Goal: Task Accomplishment & Management: Manage account settings

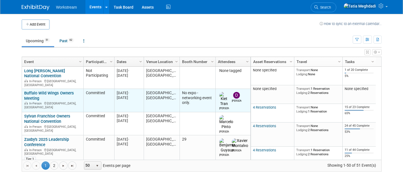
click at [35, 91] on link "Buffalo Wild Wings Owners Meeting" at bounding box center [49, 96] width 50 height 10
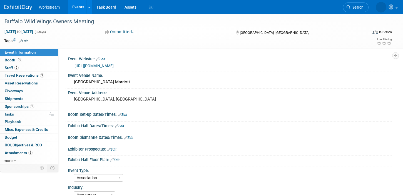
select select "Association"
select select "Restaurant"
select select "No"
select select "[PERSON_NAME]"
click at [11, 74] on span "Travel Reservations 3" at bounding box center [24, 75] width 39 height 4
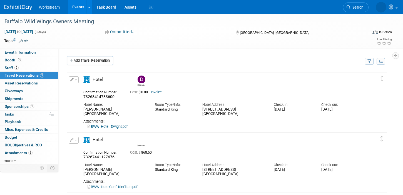
click at [112, 126] on link "BWW_Hotel_Dwight.pdf" at bounding box center [107, 126] width 40 height 4
click at [158, 92] on link "Invoice" at bounding box center [156, 92] width 11 height 4
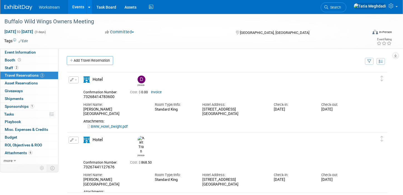
click at [75, 80] on span "button" at bounding box center [76, 79] width 2 height 1
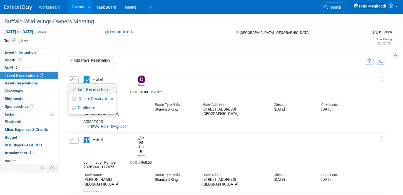
click at [84, 89] on button "Edit Reservation" at bounding box center [92, 90] width 47 height 8
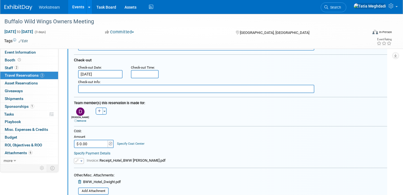
scroll to position [138, 0]
click at [82, 161] on span "button" at bounding box center [81, 160] width 2 height 1
click at [204, 152] on div "Specify Payment Details" at bounding box center [230, 152] width 313 height 5
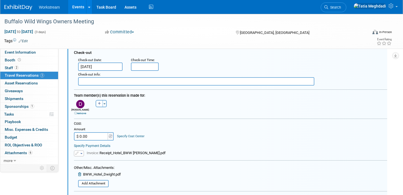
scroll to position [156, 0]
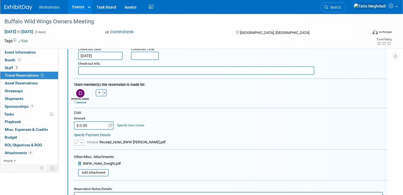
click at [81, 143] on button "button" at bounding box center [79, 143] width 10 height 6
click at [133, 139] on div "Cost: Amount $ 0.00 Specify Cost Center Cost Center -- Not Specified --" at bounding box center [230, 128] width 321 height 35
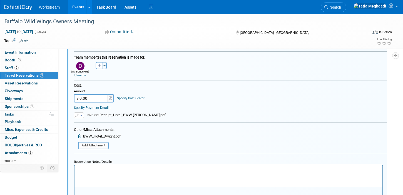
scroll to position [183, 0]
click at [96, 136] on span "BWW_Hotel_Dwight.pdf" at bounding box center [102, 136] width 38 height 4
click at [170, 128] on form "<i class="fas fa-plane" style="padding: 6px 4px 6px 1px;"></i> Flight <i class=…" at bounding box center [230, 59] width 313 height 330
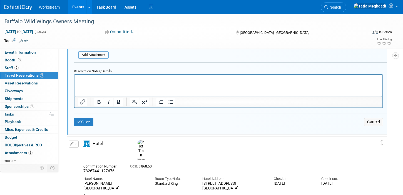
scroll to position [288, 0]
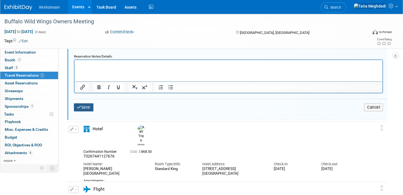
click at [85, 105] on button "Save" at bounding box center [83, 107] width 19 height 8
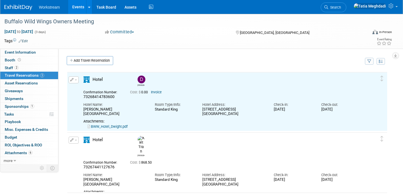
scroll to position [1, 0]
click at [116, 125] on link "BWW_Hotel_Dwight.pdf" at bounding box center [107, 126] width 40 height 4
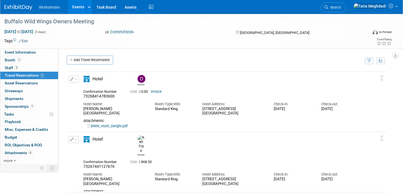
click at [77, 77] on button "button" at bounding box center [74, 79] width 10 height 7
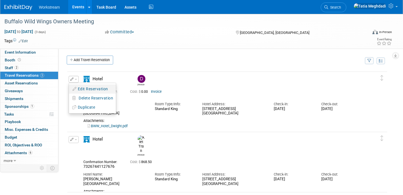
click at [86, 86] on button "Edit Reservation" at bounding box center [92, 89] width 47 height 8
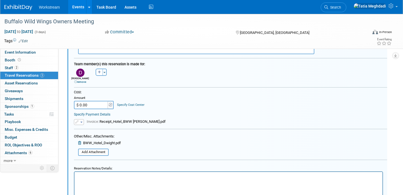
scroll to position [200, 0]
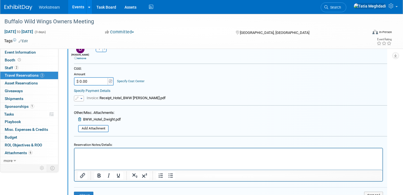
click at [92, 81] on input "$ 0.00" at bounding box center [91, 81] width 35 height 8
type input "$ 1,174.09"
click at [180, 73] on div "Cost: Amount $ 1,174.09 Specify Cost Center Cost Center -- Not Specified --" at bounding box center [230, 76] width 313 height 19
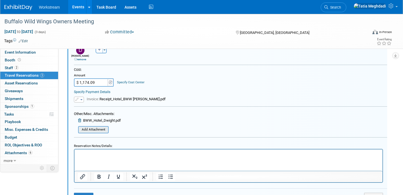
scroll to position [199, 0]
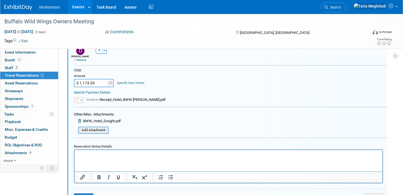
click at [92, 130] on input "file" at bounding box center [75, 130] width 66 height 6
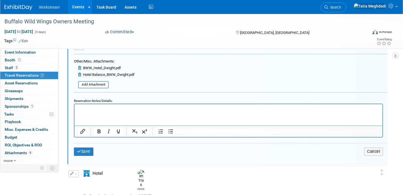
scroll to position [251, 0]
drag, startPoint x: 82, startPoint y: 151, endPoint x: 87, endPoint y: 153, distance: 5.6
click at [84, 152] on button "Save" at bounding box center [83, 152] width 19 height 8
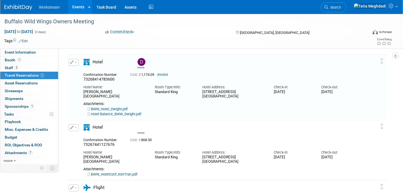
scroll to position [9, 0]
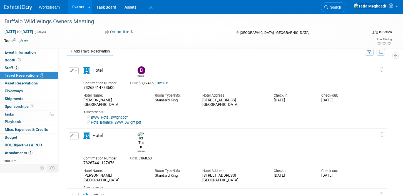
click at [116, 191] on link "BWW_HotelConf_KietTran.pdf" at bounding box center [112, 193] width 50 height 4
click at [77, 137] on button "button" at bounding box center [74, 135] width 10 height 7
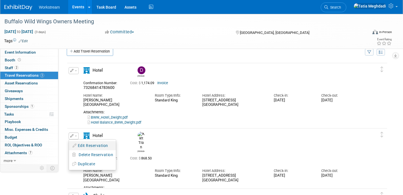
click at [84, 144] on button "Edit Reservation" at bounding box center [92, 146] width 47 height 8
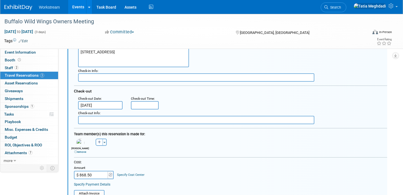
scroll to position [184, 0]
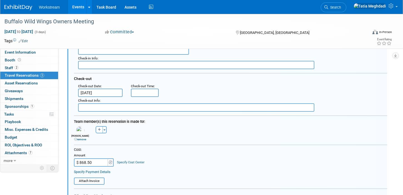
drag, startPoint x: 92, startPoint y: 162, endPoint x: 71, endPoint y: 163, distance: 20.8
click at [71, 163] on div "Cost: Amount $ 868.50 Specify Cost Center Cost Center -- Not Specified --" at bounding box center [230, 165] width 321 height 37
drag, startPoint x: 101, startPoint y: 163, endPoint x: 73, endPoint y: 161, distance: 27.8
click at [73, 161] on div "Cost: Amount $ 868.50 Specify Cost Center Cost Center -- Not Specified --" at bounding box center [230, 165] width 321 height 37
type input "$ 1,244.88"
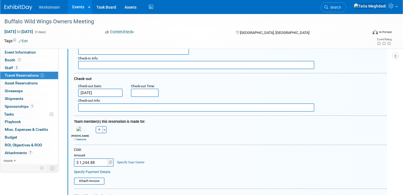
click at [181, 158] on div "Cost: Amount $ 1,244.88 Specify Cost Center Cost Center -- Not Specified --" at bounding box center [230, 156] width 313 height 19
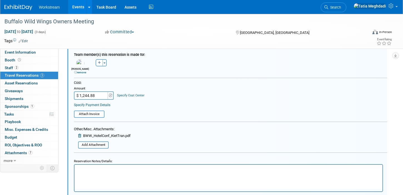
scroll to position [252, 0]
click at [91, 117] on form "<i class="fas fa-plane" style="padding: 6px 4px 6px 1px;"></i> Flight <i class=…" at bounding box center [230, 53] width 313 height 326
click at [89, 114] on input "file" at bounding box center [71, 114] width 66 height 6
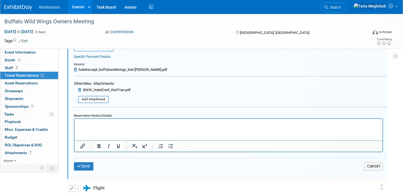
scroll to position [304, 0]
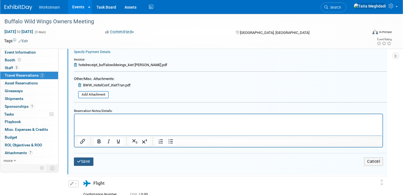
click at [83, 163] on button "Save" at bounding box center [83, 161] width 19 height 8
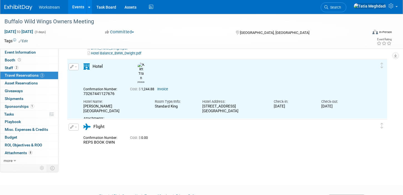
scroll to position [74, 0]
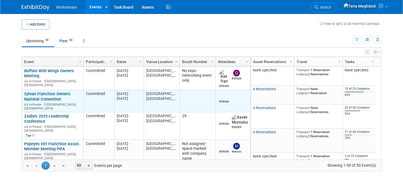
click at [31, 92] on link "Sylvan Franchise Owners National Convention" at bounding box center [47, 96] width 46 height 10
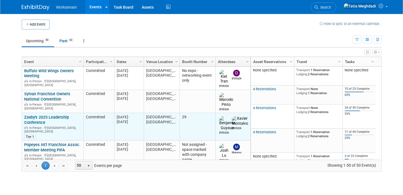
click at [38, 115] on link "Zaxby's 2025 Leadership Conference" at bounding box center [46, 120] width 45 height 10
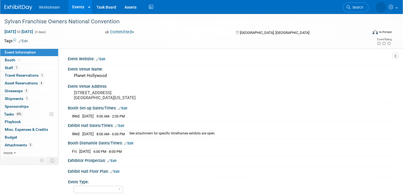
select select "Misc/Other"
select select "No"
select select "[PERSON_NAME]"
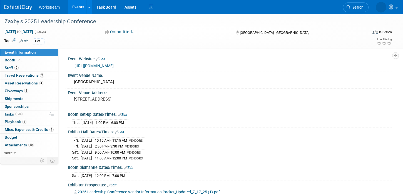
select select "Franchise"
select select "Restaurant"
select select "No"
click at [12, 130] on span "Misc. Expenses & Credits 1" at bounding box center [29, 129] width 49 height 4
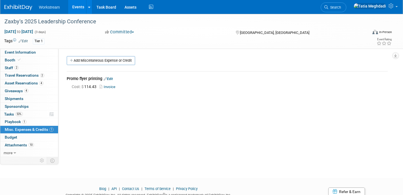
click at [111, 87] on link "Invoice" at bounding box center [108, 87] width 18 height 4
click at [73, 8] on link "Events" at bounding box center [78, 7] width 20 height 14
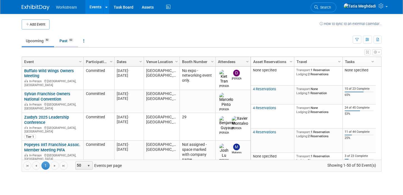
click at [66, 42] on link "Past 63" at bounding box center [66, 41] width 23 height 11
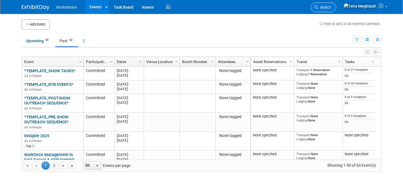
click at [331, 7] on span "Search" at bounding box center [324, 7] width 13 height 4
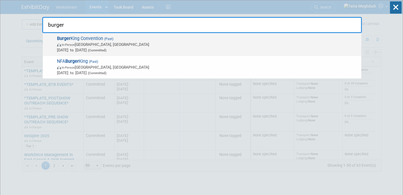
type input "burger"
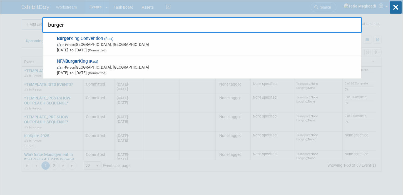
click at [69, 42] on span "In-Person Phoenix, AZ" at bounding box center [207, 45] width 301 height 6
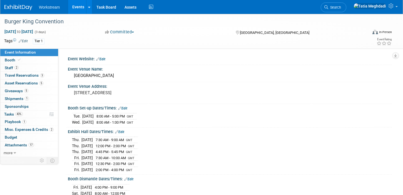
select select "Franchise"
select select "Restaurant"
select select "[PERSON_NAME]"
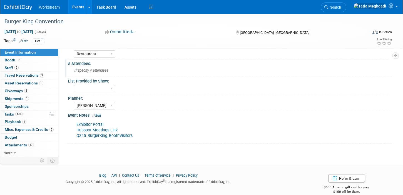
scroll to position [194, 0]
click at [7, 59] on span "Booth" at bounding box center [13, 60] width 17 height 4
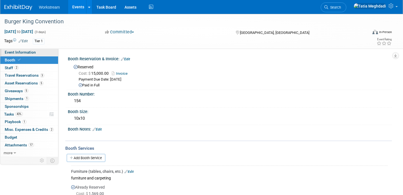
click at [10, 51] on span "Event Information" at bounding box center [20, 52] width 31 height 4
select select "Franchise"
select select "Restaurant"
select select "[PERSON_NAME]"
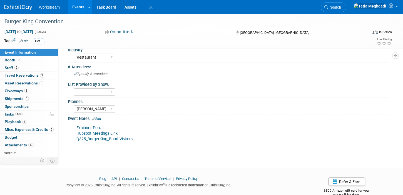
scroll to position [203, 0]
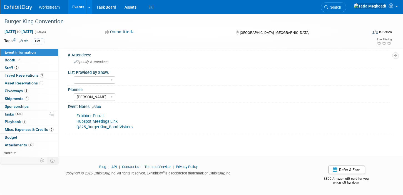
click at [101, 106] on link "Edit" at bounding box center [96, 107] width 9 height 4
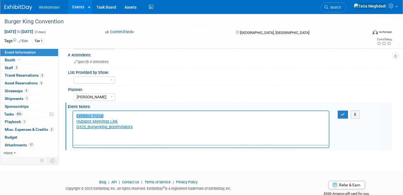
scroll to position [0, 0]
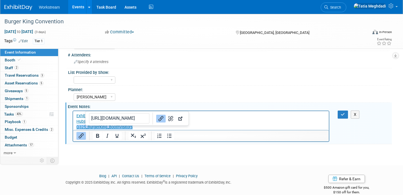
click at [145, 126] on p "Exhibitor Portal Hubspot Meetings Link Q325_BurgerKing_BoothVisitors﻿" at bounding box center [200, 121] width 249 height 17
click at [179, 79] on div "Yes No TBD" at bounding box center [231, 79] width 315 height 9
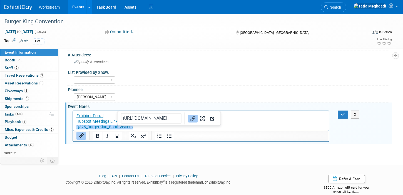
click at [125, 121] on p "Exhibitor Portal Hubspot Meetings Link Q325_BurgerKing_BoothVisitors﻿" at bounding box center [200, 121] width 249 height 17
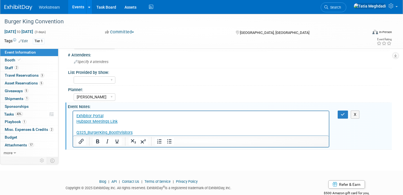
paste body "Rich Text Area. Press ALT-0 for help."
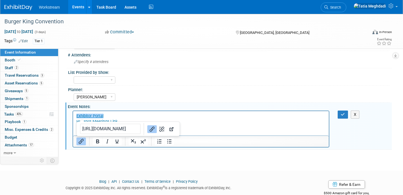
scroll to position [218, 0]
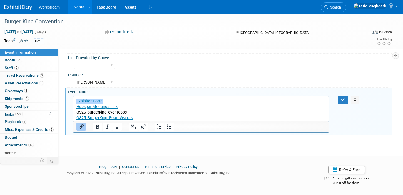
click at [139, 78] on div "[PERSON_NAME] [PERSON_NAME] [PERSON_NAME]" at bounding box center [231, 81] width 315 height 9
drag, startPoint x: 91, startPoint y: 112, endPoint x: 136, endPoint y: 208, distance: 106.3
click at [73, 112] on html "Exhibitor Portal Hubspot Meetings Link Q325_burgerking_eventopps Q325_BurgerKin…" at bounding box center [200, 108] width 255 height 24
click at [80, 126] on icon "Insert/edit link" at bounding box center [81, 126] width 5 height 5
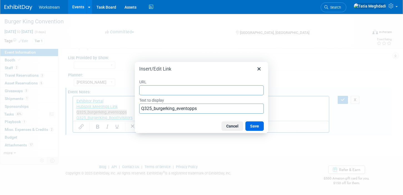
type input "https://docs.google.com/spreadsheets/d/1oRLpUBqXF-nCL0qDwe2hS8qF_edNVX8EX_AYnck…"
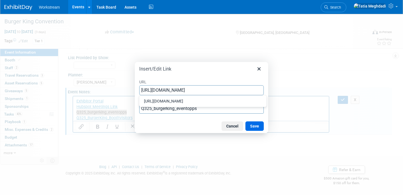
click at [258, 126] on button "Save" at bounding box center [254, 125] width 18 height 9
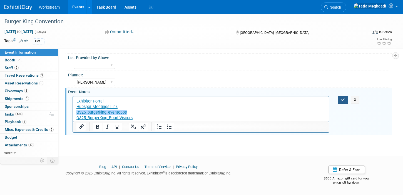
click at [343, 98] on icon "button" at bounding box center [342, 100] width 4 height 4
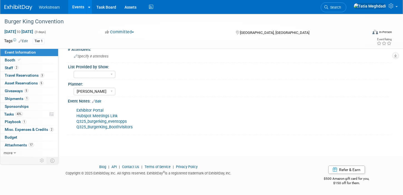
scroll to position [209, 0]
click at [120, 126] on link "Q325_BurgerKing_BoothVisitors" at bounding box center [104, 127] width 56 height 5
click at [12, 69] on span "Staff 2" at bounding box center [12, 68] width 14 height 4
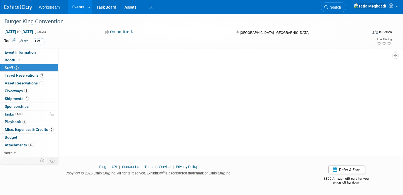
scroll to position [0, 0]
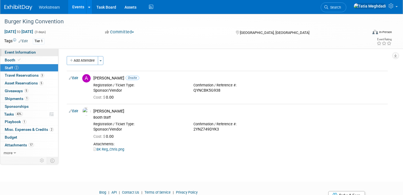
click at [11, 52] on span "Event Information" at bounding box center [20, 52] width 31 height 4
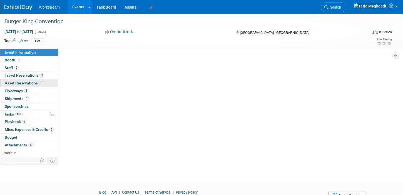
select select "Franchise"
select select "Restaurant"
select select "Tatia Meghdadi"
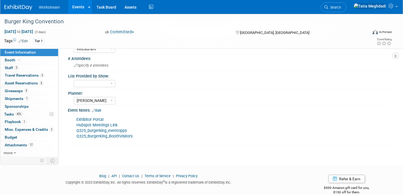
scroll to position [209, 0]
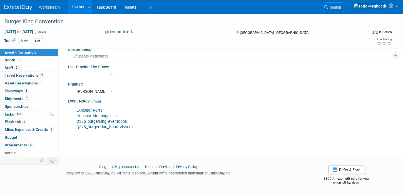
click at [111, 120] on link "Q325_burgerking_eventopps" at bounding box center [101, 121] width 50 height 5
click at [270, 68] on div "List Provided by Show:" at bounding box center [228, 66] width 321 height 7
click at [328, 6] on icon at bounding box center [326, 7] width 4 height 4
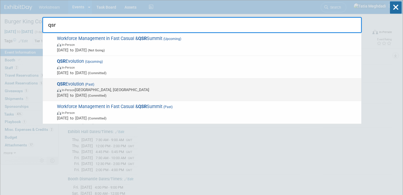
type input "qsr"
click at [126, 90] on span "In-Person Atlanta, GA" at bounding box center [207, 90] width 301 height 6
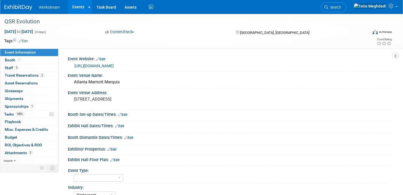
select select "Restaurant"
select select "TBD"
select select "[PERSON_NAME]"
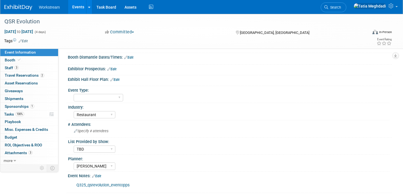
scroll to position [138, 0]
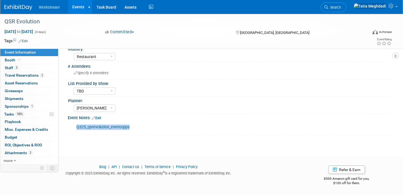
drag, startPoint x: 132, startPoint y: 127, endPoint x: 67, endPoint y: 128, distance: 64.4
click at [67, 128] on div "Event Notes: Edit Q325_qsrevolution_eventopps X" at bounding box center [228, 124] width 326 height 21
copy div "Edit Q325_qsrevolution_eventopps"
click at [104, 126] on link "Q325_qsrevolution_eventopps" at bounding box center [102, 127] width 53 height 5
click at [341, 6] on span "Search" at bounding box center [334, 7] width 13 height 4
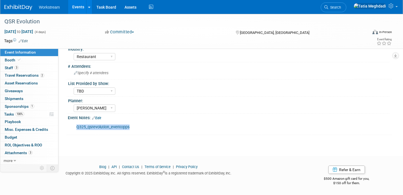
scroll to position [0, 0]
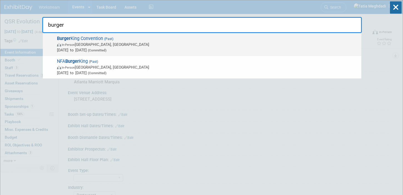
type input "burger"
click at [74, 46] on span "In-Person" at bounding box center [68, 45] width 13 height 4
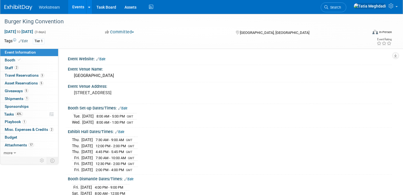
select select "Franchise"
select select "Restaurant"
select select "[PERSON_NAME]"
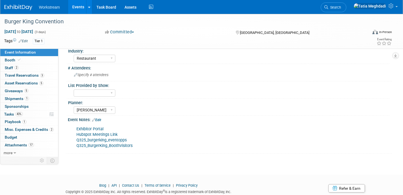
scroll to position [194, 0]
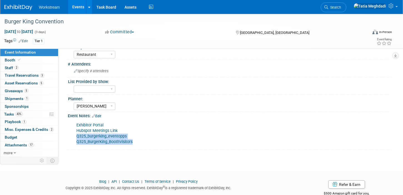
drag, startPoint x: 100, startPoint y: 142, endPoint x: 73, endPoint y: 138, distance: 27.2
click at [73, 138] on div "Exhibitor Portal Hubspot Meetings Link Q325_burgerking_eventopps Q325_BurgerKin…" at bounding box center [200, 134] width 257 height 28
drag, startPoint x: 153, startPoint y: 122, endPoint x: 148, endPoint y: 130, distance: 9.1
click at [153, 122] on div "Exhibitor Portal Hubspot Meetings Link Q325_burgerking_eventopps Q325_BurgerKin…" at bounding box center [200, 134] width 257 height 28
click at [121, 135] on link "Q325_burgerking_eventopps" at bounding box center [101, 136] width 50 height 5
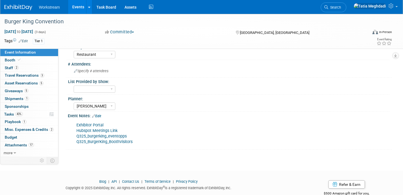
click at [122, 141] on link "Q325_BurgerKing_BoothVisitors" at bounding box center [104, 141] width 56 height 5
click at [11, 136] on span "Budget" at bounding box center [11, 137] width 12 height 4
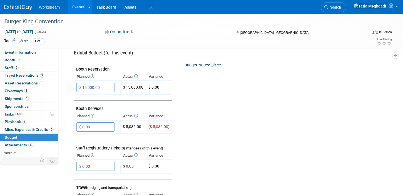
scroll to position [96, 0]
click at [101, 128] on input "$ 0.00" at bounding box center [95, 126] width 38 height 9
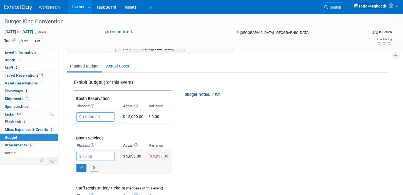
scroll to position [48, 0]
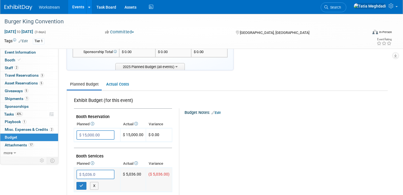
type input "$ 5,036.00"
click at [81, 187] on icon "button" at bounding box center [81, 186] width 4 height 4
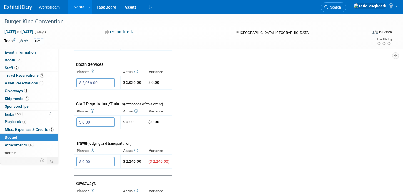
scroll to position [145, 0]
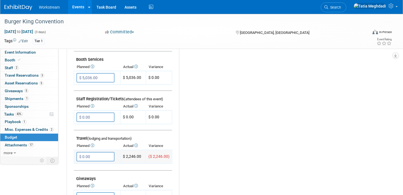
click at [94, 159] on input "$ 0.00" at bounding box center [95, 156] width 38 height 9
type input "$ 2,246.00"
click at [77, 168] on button "button" at bounding box center [81, 168] width 10 height 8
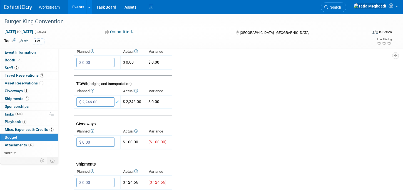
scroll to position [202, 0]
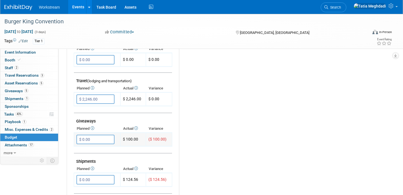
click at [89, 140] on input "$ 0.00" at bounding box center [95, 139] width 38 height 9
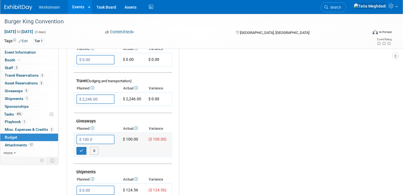
type input "$ 100.00"
click at [83, 151] on icon "button" at bounding box center [81, 151] width 4 height 4
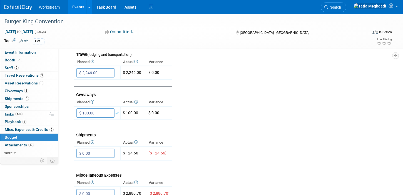
scroll to position [229, 0]
click at [96, 152] on input "$ 0.00" at bounding box center [95, 152] width 38 height 9
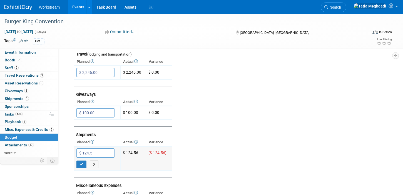
type input "$ 124.56"
click at [82, 165] on icon "button" at bounding box center [81, 164] width 4 height 4
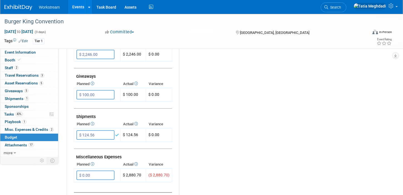
scroll to position [247, 0]
click at [95, 174] on input "$ 0.00" at bounding box center [95, 174] width 38 height 9
type input "$ 2,880.70"
click at [78, 182] on button "button" at bounding box center [81, 186] width 10 height 8
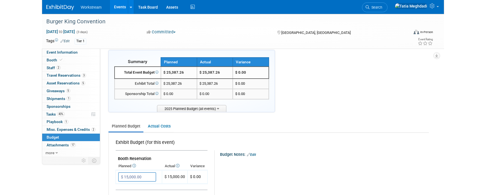
scroll to position [0, 0]
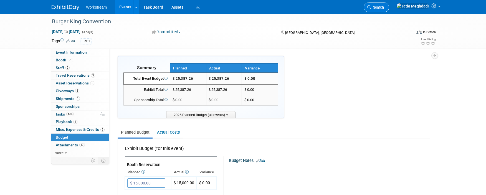
click at [384, 7] on span "Search" at bounding box center [378, 7] width 13 height 4
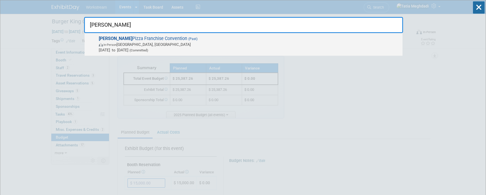
type input "marcos"
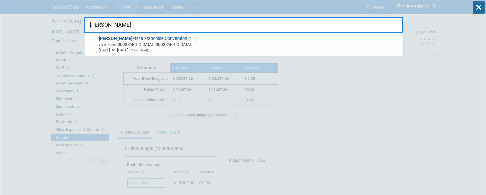
click at [122, 49] on span "Sep 14, 2025 to Sep 15, 2025 (Committed)" at bounding box center [249, 50] width 301 height 6
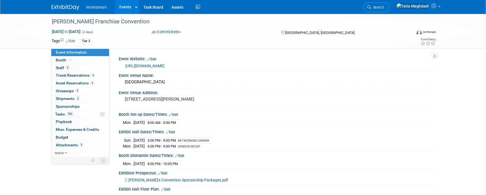
select select "Franchise"
select select "Restaurant"
select select "No"
select select "[PERSON_NAME]"
click at [64, 137] on span "Budget" at bounding box center [62, 137] width 12 height 4
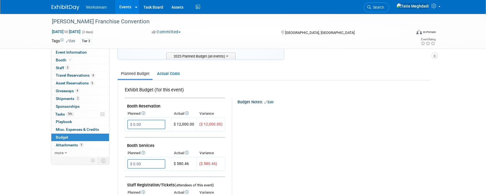
scroll to position [70, 0]
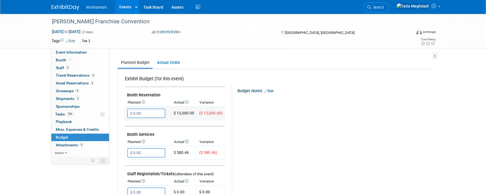
click at [152, 113] on input "$ 0.00" at bounding box center [146, 113] width 38 height 9
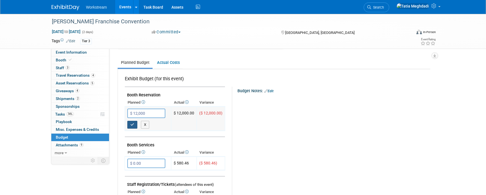
type input "$ 12,000.00"
drag, startPoint x: 133, startPoint y: 126, endPoint x: 135, endPoint y: 123, distance: 3.5
click at [133, 126] on icon "button" at bounding box center [132, 125] width 4 height 4
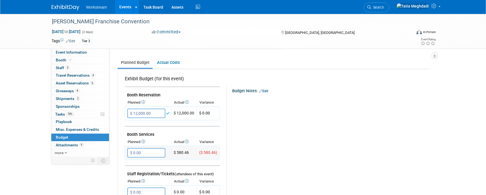
click at [151, 151] on input "$ 0.00" at bounding box center [146, 152] width 38 height 9
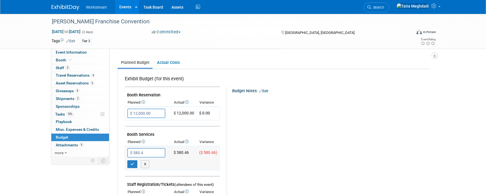
type input "$ 580.46"
click at [133, 164] on icon "button" at bounding box center [132, 164] width 4 height 4
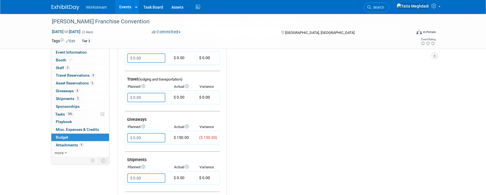
scroll to position [215, 0]
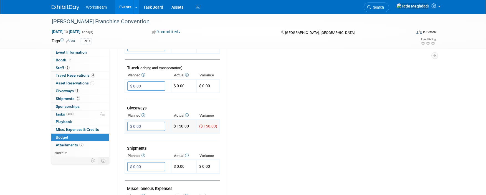
click at [144, 127] on input "$ 0.00" at bounding box center [146, 126] width 38 height 9
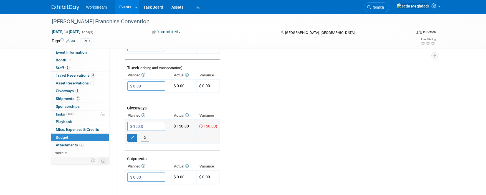
type input "$ 150.00"
click at [129, 139] on button "button" at bounding box center [132, 138] width 10 height 8
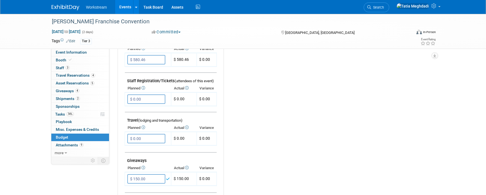
scroll to position [0, 0]
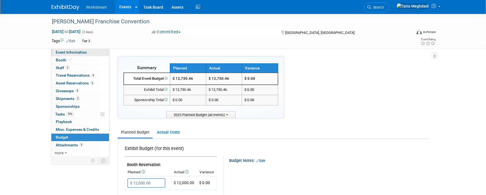
click at [59, 52] on span "Event Information" at bounding box center [71, 52] width 31 height 4
select select "Franchise"
select select "Restaurant"
select select "No"
select select "[PERSON_NAME]"
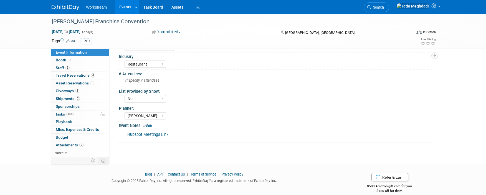
scroll to position [168, 0]
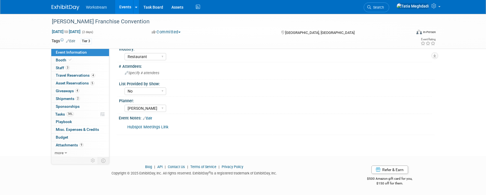
click at [151, 117] on link "Edit" at bounding box center [147, 118] width 9 height 4
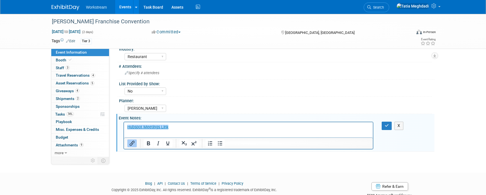
scroll to position [0, 0]
click at [177, 126] on p "﻿Hubspot Meetings Link" at bounding box center [248, 127] width 243 height 6
paste body "Rich Text Area. Press ALT-0 for help."
drag, startPoint x: 188, startPoint y: 132, endPoint x: 130, endPoint y: 135, distance: 58.4
click at [125, 133] on html "Hubspot Meetings Link Q325_marcospizza_eventopps" at bounding box center [248, 128] width 249 height 13
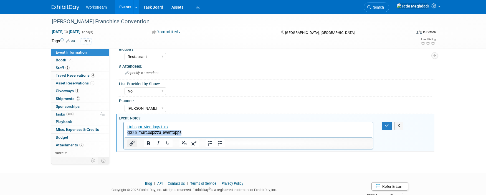
click at [130, 144] on icon "Insert/edit link" at bounding box center [132, 143] width 5 height 5
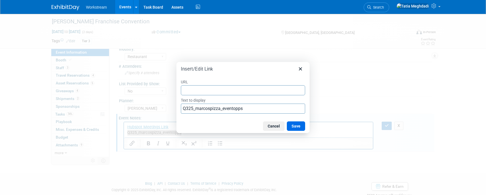
click at [210, 90] on input "URL" at bounding box center [243, 90] width 124 height 10
type input "https://docs.google.com/spreadsheets/d/1KeLV9ydhTyV7cwNHxUzpn5RtQO4yAWPtB9iLvPj…"
click at [296, 126] on button "Save" at bounding box center [296, 125] width 18 height 9
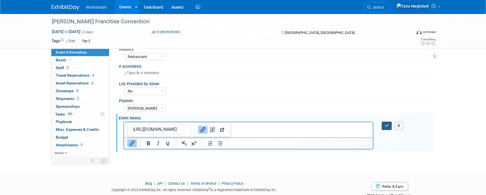
click at [384, 125] on button "button" at bounding box center [387, 126] width 10 height 8
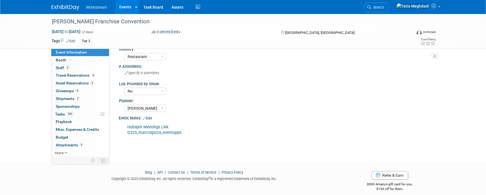
click at [181, 132] on link "Q325_marcospizza_eventopps" at bounding box center [154, 132] width 54 height 5
click at [150, 119] on link "Edit" at bounding box center [147, 118] width 9 height 4
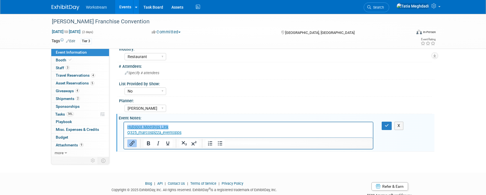
scroll to position [0, 0]
click at [190, 132] on p "Hubspot Meetings Link Q325_marcospizza_eventopps﻿" at bounding box center [248, 129] width 243 height 11
drag, startPoint x: 221, startPoint y: 112, endPoint x: 226, endPoint y: 112, distance: 5.0
click at [221, 112] on div "Tatia Meghdadi Keira Wiele Annabelle Gu" at bounding box center [279, 107] width 308 height 9
click at [200, 135] on p "Hubspot Meetings Link Q325_marcospizza_eventopps﻿" at bounding box center [248, 129] width 243 height 11
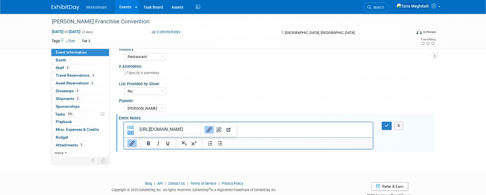
click at [245, 133] on p "Hubspot Meetings Link Q325_marcospizza_eventopps﻿" at bounding box center [248, 129] width 243 height 11
click at [245, 131] on p "Hubspot Meetings Link Q325_marcospizza_eventopps﻿" at bounding box center [248, 129] width 243 height 11
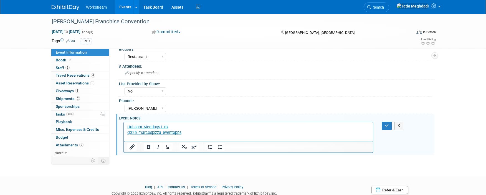
paste body "Rich Text Area. Press ALT-0 for help."
click at [229, 104] on div "Tatia Meghdadi Keira Wiele Annabelle Gu" at bounding box center [279, 107] width 308 height 9
drag, startPoint x: 154, startPoint y: 137, endPoint x: 117, endPoint y: 138, distance: 36.9
click at [124, 138] on html "﻿Hubspot Meetings Link Q325_marcospizza_eventopps Q325_marcospizza_boothvisitors" at bounding box center [248, 131] width 249 height 19
click at [136, 149] on button "Insert/edit link" at bounding box center [131, 147] width 9 height 8
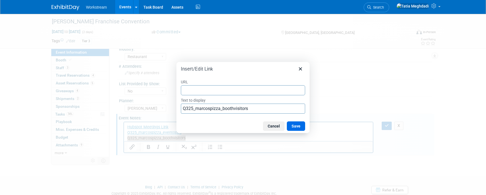
type input "https://docs.google.com/spreadsheets/d/17mENvZtXbydVdcpQjs8bmlaNcd1PVxPqUyteDvY…"
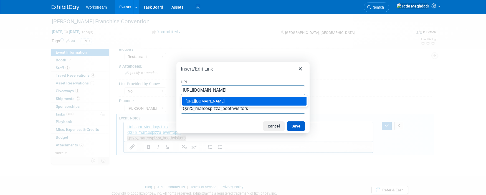
click at [295, 125] on button "Save" at bounding box center [296, 125] width 18 height 9
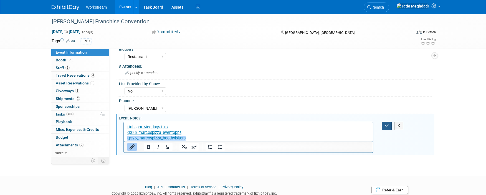
click at [386, 126] on icon "button" at bounding box center [387, 126] width 4 height 4
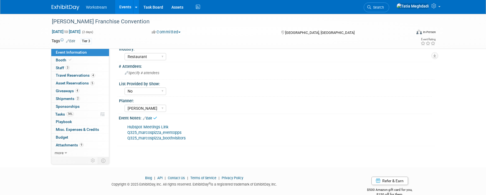
click at [336, 101] on div "Planner:" at bounding box center [275, 100] width 313 height 7
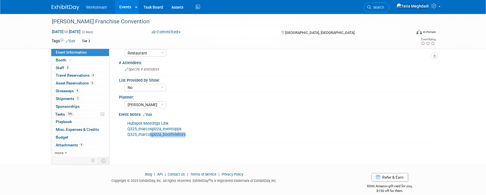
drag, startPoint x: 190, startPoint y: 138, endPoint x: 152, endPoint y: 134, distance: 37.9
click at [151, 134] on div "Hubspot Meetings Link Q325_marcospizza_eventopps Q325_marcospizza_boothvisitors" at bounding box center [249, 129] width 250 height 22
drag, startPoint x: 194, startPoint y: 151, endPoint x: 192, endPoint y: 140, distance: 10.6
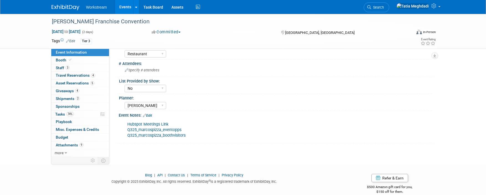
scroll to position [170, 0]
drag, startPoint x: 172, startPoint y: 134, endPoint x: 127, endPoint y: 130, distance: 45.1
click at [127, 130] on div "Hubspot Meetings Link Q325_marcospizza_eventopps Q325_marcospizza_boothvisitors" at bounding box center [249, 130] width 250 height 22
copy div "Q325_marcospizza_eventopps Q325_marcospizza_boothvisitors"
click at [213, 126] on div "Hubspot Meetings Link Q325_marcospizza_eventopps Q325_marcospizza_boothvisitors" at bounding box center [249, 130] width 250 height 22
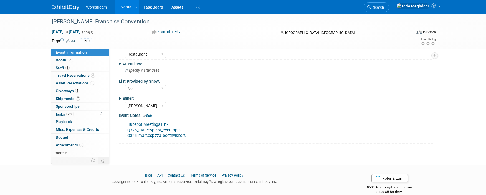
click at [175, 130] on link "Q325_marcospizza_eventopps" at bounding box center [154, 130] width 54 height 5
click at [61, 67] on span "Staff 3" at bounding box center [63, 68] width 14 height 4
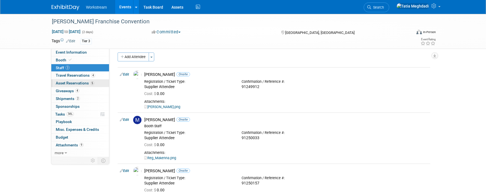
scroll to position [5, 0]
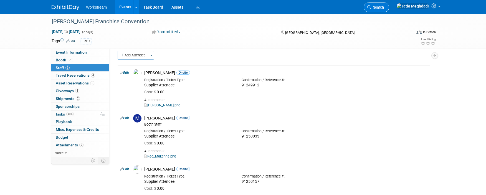
click at [372, 6] on icon at bounding box center [370, 7] width 4 height 4
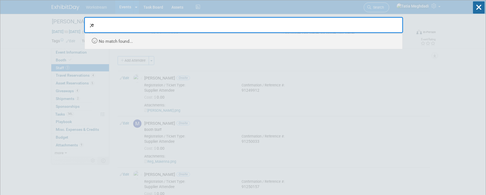
type input ";"
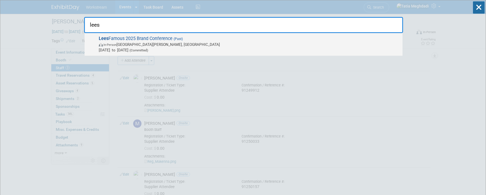
type input "lees"
click at [113, 40] on span "Lees Famous 2025 Brand Conference (Past) In-Person Saint Charles, MO Sep 21, 20…" at bounding box center [248, 44] width 303 height 17
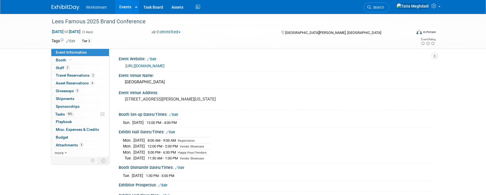
select select "Franchise"
select select "Restaurant"
select select "No"
select select "Tatia Meghdadi"
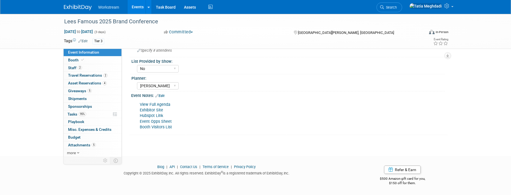
scroll to position [201, 0]
click at [154, 122] on link "Event Opps Sheet" at bounding box center [156, 122] width 32 height 5
click at [161, 121] on link "Event Opps Sheet" at bounding box center [156, 122] width 32 height 5
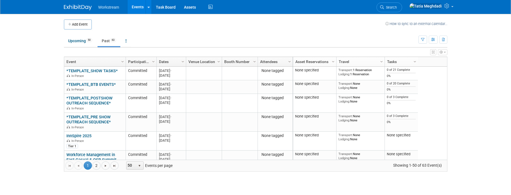
click at [396, 8] on span "Search" at bounding box center [390, 7] width 13 height 4
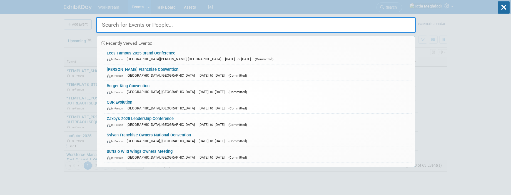
click at [407, 7] on div "Recently Viewed Events: Lees Famous 2025 Brand Conference In-Person [GEOGRAPHIC…" at bounding box center [255, 83] width 319 height 167
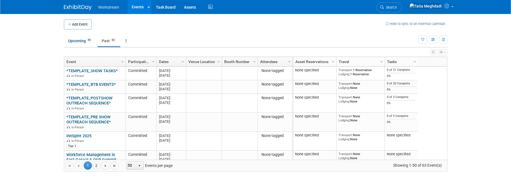
click at [396, 7] on span "Search" at bounding box center [390, 7] width 13 height 4
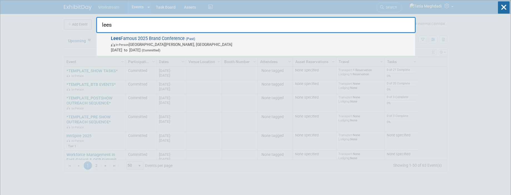
type input "lees"
click at [219, 43] on span "In-Person Saint Charles, MO" at bounding box center [261, 45] width 301 height 6
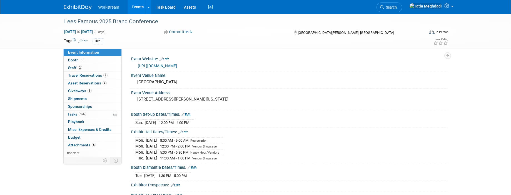
select select "Franchise"
select select "Restaurant"
select select "No"
select select "[PERSON_NAME]"
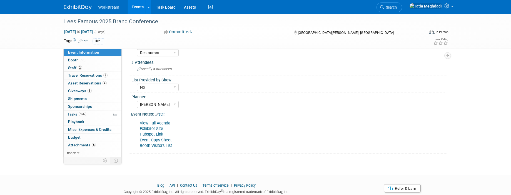
scroll to position [194, 0]
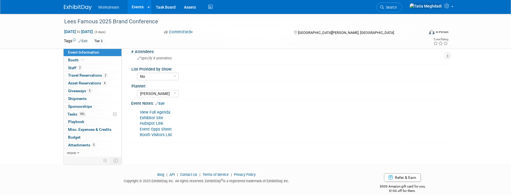
click at [162, 103] on link "Edit" at bounding box center [159, 104] width 9 height 4
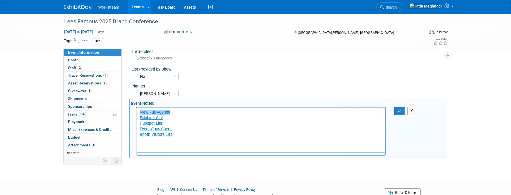
scroll to position [0, 0]
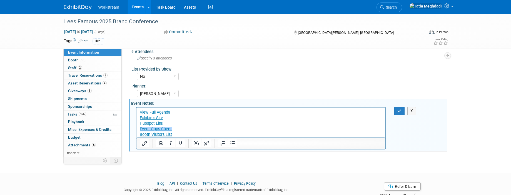
drag, startPoint x: 177, startPoint y: 134, endPoint x: 129, endPoint y: 129, distance: 48.7
click at [136, 129] on html "View Full Agenda Exhibitor Site Hubspot Link Event Opps Sheet Booth Visitors Li…" at bounding box center [260, 122] width 249 height 30
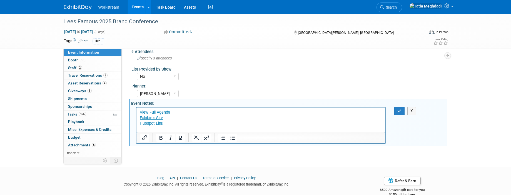
click at [168, 124] on p "View Full Agenda Exhibitor Site Hubspot Link﻿" at bounding box center [260, 121] width 243 height 22
drag, startPoint x: 196, startPoint y: 128, endPoint x: 136, endPoint y: 131, distance: 59.8
click at [136, 128] on html "View Full Agenda Exhibitor Site Hubspot Link Q325_leesfamous_eventopps" at bounding box center [260, 119] width 249 height 24
click at [143, 138] on icon "Insert/edit link" at bounding box center [144, 137] width 5 height 5
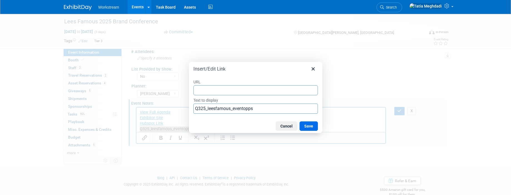
click at [220, 91] on input "URL" at bounding box center [255, 90] width 124 height 10
type input "https://docs.google.com/spreadsheets/d/1o7YkjNQT1_pO_AfHiR1rTMPSfb4QJA_1RcyXl81…"
drag, startPoint x: 311, startPoint y: 126, endPoint x: 189, endPoint y: 22, distance: 159.6
click at [311, 126] on button "Save" at bounding box center [308, 125] width 18 height 9
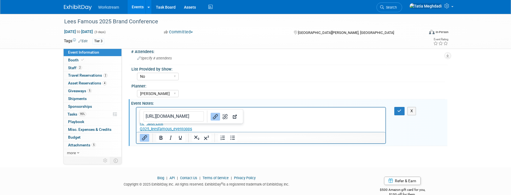
click at [337, 119] on p "View Full Agenda Exhibitor Site﻿ Hubspot Link" at bounding box center [260, 118] width 243 height 17
click at [207, 130] on p "Q325_leesfamous_eventopps" at bounding box center [260, 129] width 243 height 6
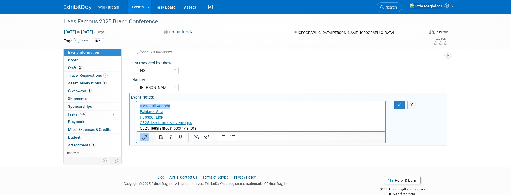
click at [196, 93] on div "Event Notes: Edit" at bounding box center [289, 96] width 316 height 7
drag, startPoint x: 199, startPoint y: 129, endPoint x: 134, endPoint y: 129, distance: 65.5
click at [136, 129] on html "View Full Agenda Exhibitor Site Hubspot Link Q325_leesfamous_eventopps Q325_lee…" at bounding box center [260, 117] width 249 height 30
click at [142, 137] on icon "Insert/edit link" at bounding box center [144, 137] width 7 height 7
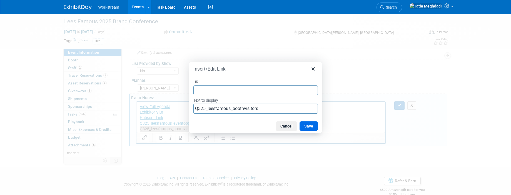
click at [218, 90] on input "URL" at bounding box center [255, 90] width 124 height 10
type input "https://docs.google.com/spreadsheets/d/13SUZRvw2m9DWCCXDqZyOTBCX4f2LWXUQDKm9hdS…"
click at [304, 124] on button "Save" at bounding box center [308, 125] width 18 height 9
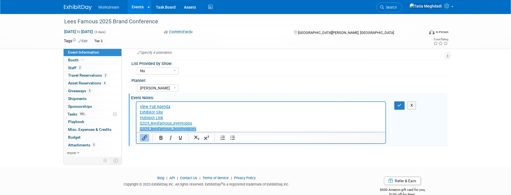
click at [399, 105] on icon "button" at bounding box center [399, 105] width 4 height 4
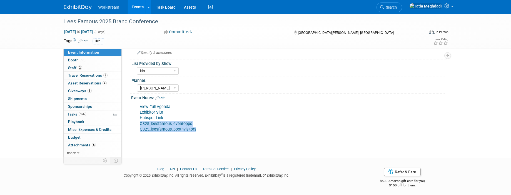
drag, startPoint x: 198, startPoint y: 129, endPoint x: 140, endPoint y: 125, distance: 58.2
click at [140, 125] on div "View Full Agenda Exhibitor Site Hubspot Link Q325_leesfamous_eventopps Q325_lee…" at bounding box center [261, 117] width 250 height 33
click at [78, 54] on span "Event Information" at bounding box center [83, 52] width 31 height 4
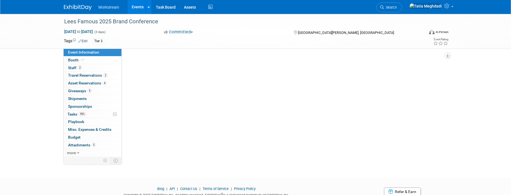
select select "Franchise"
select select "Restaurant"
select select "No"
select select "Tatia Meghdadi"
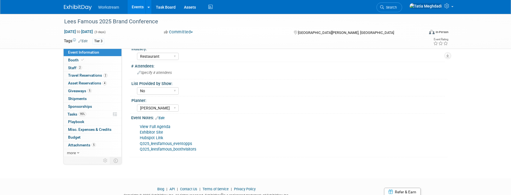
scroll to position [182, 0]
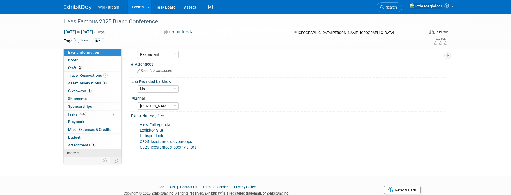
click at [74, 150] on span "more" at bounding box center [71, 152] width 9 height 4
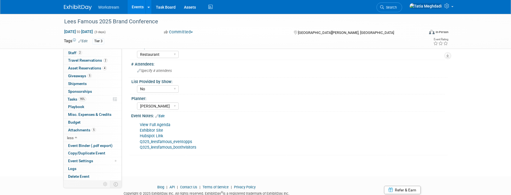
click at [68, 135] on span "less" at bounding box center [70, 137] width 7 height 4
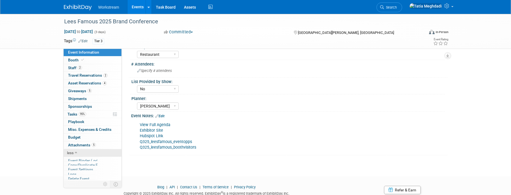
scroll to position [0, 0]
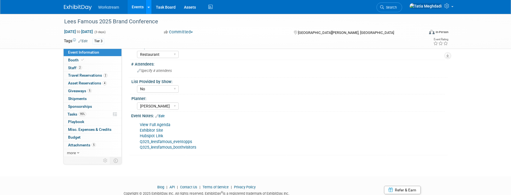
click at [145, 7] on link at bounding box center [148, 7] width 6 height 14
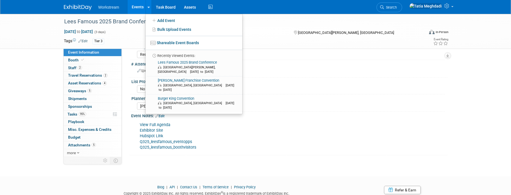
click at [141, 6] on link "Events" at bounding box center [137, 7] width 20 height 14
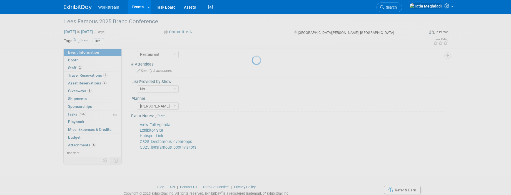
click at [134, 7] on link "Events" at bounding box center [137, 7] width 20 height 14
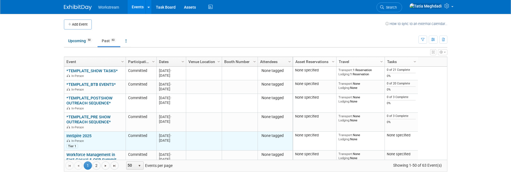
click at [79, 135] on link "InnSpire 2025" at bounding box center [78, 135] width 25 height 5
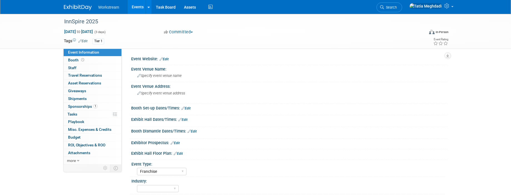
select select "Franchise"
click at [78, 144] on span "ROI, Objectives & ROO 0" at bounding box center [86, 145] width 37 height 4
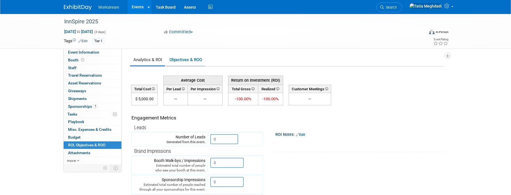
click at [191, 61] on link "Objectives & ROO 0" at bounding box center [185, 59] width 39 height 11
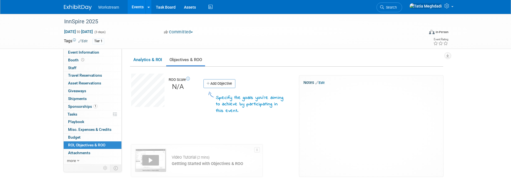
click at [131, 8] on link "Events" at bounding box center [137, 7] width 20 height 14
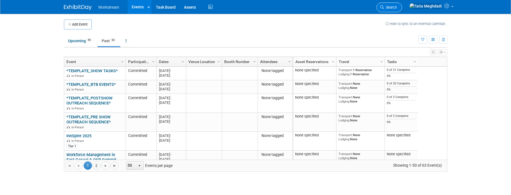
click at [396, 7] on span "Search" at bounding box center [390, 7] width 13 height 4
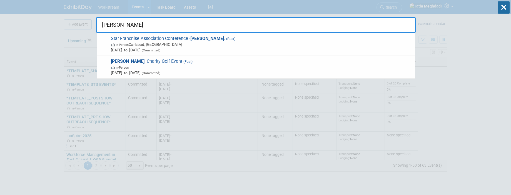
scroll to position [1, 0]
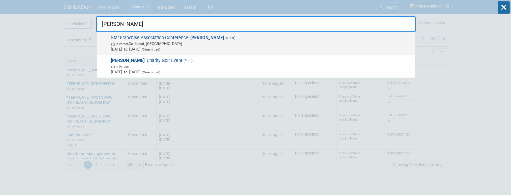
type input "[PERSON_NAME]"
click at [125, 43] on span "In-Person" at bounding box center [122, 44] width 13 height 4
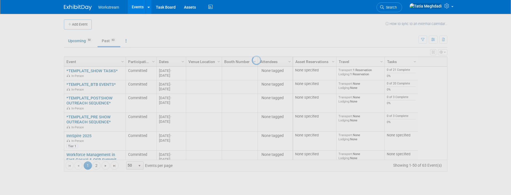
scroll to position [0, 0]
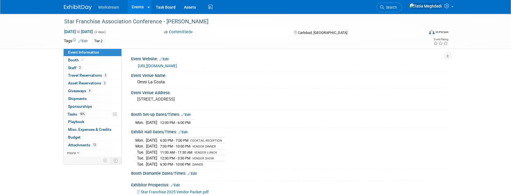
select select "Franchise"
select select "Restaurant"
select select "No"
select select "[PERSON_NAME]"
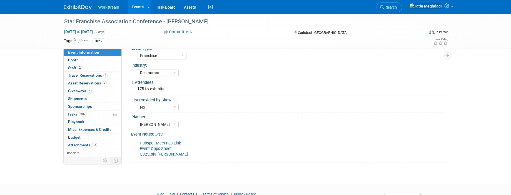
scroll to position [191, 0]
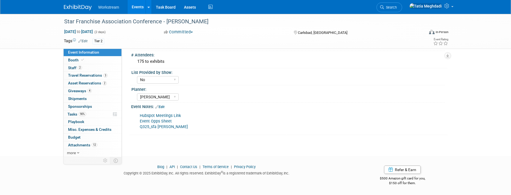
drag, startPoint x: 165, startPoint y: 106, endPoint x: 175, endPoint y: 104, distance: 10.6
click at [164, 106] on link "Edit" at bounding box center [159, 107] width 9 height 4
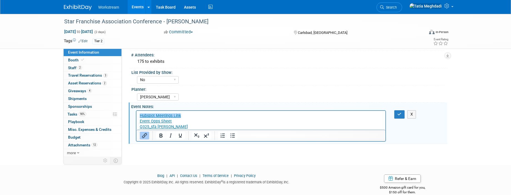
scroll to position [0, 0]
drag, startPoint x: 183, startPoint y: 127, endPoint x: 127, endPoint y: 123, distance: 55.9
click at [136, 123] on html "Hubspot Meetings Link Event Opps Sheet Q325_sfa carls jr_boothvisitors﻿" at bounding box center [260, 120] width 249 height 19
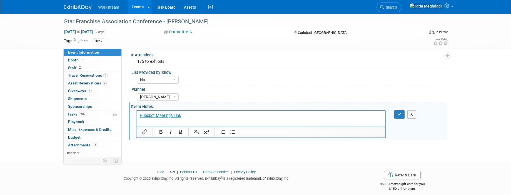
click at [144, 121] on p "Hubspot Meetings Link" at bounding box center [260, 118] width 243 height 11
click at [189, 87] on div "Planner:" at bounding box center [287, 88] width 313 height 7
drag, startPoint x: 194, startPoint y: 121, endPoint x: 134, endPoint y: 119, distance: 60.0
click at [136, 119] on html "Hubspot Meetings Link Q325_SFA Carls Jr_eventopps" at bounding box center [260, 117] width 249 height 13
click at [143, 133] on icon "Insert/edit link" at bounding box center [144, 132] width 7 height 7
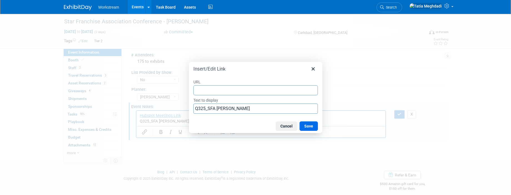
click at [231, 90] on input "URL" at bounding box center [255, 90] width 124 height 10
type input "https://docs.google.com/spreadsheets/d/1KL4f-57f1dH-chp8eJgCtYwovmBnVLOBjfRsaRu…"
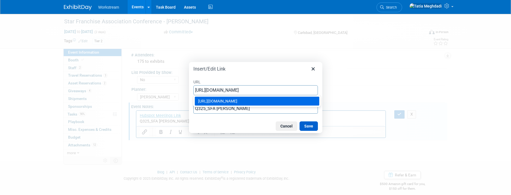
click at [304, 126] on button "Save" at bounding box center [308, 125] width 18 height 9
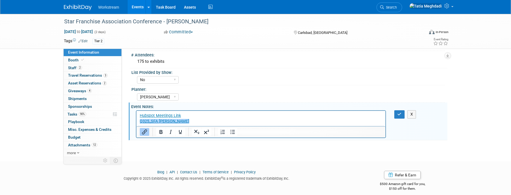
click at [275, 82] on div "Yes No TBD" at bounding box center [291, 79] width 308 height 9
click at [275, 83] on div "Yes No TBD" at bounding box center [291, 79] width 308 height 9
click at [239, 119] on p "Hubspot Meetings Link Q325_SFA Carls Jr_eventopps" at bounding box center [260, 118] width 243 height 11
click at [248, 79] on div "Yes No TBD" at bounding box center [291, 79] width 308 height 9
click at [205, 121] on p "Hubspot Meetings Link Q325_SFA Carls Jr_eventopps" at bounding box center [260, 118] width 243 height 11
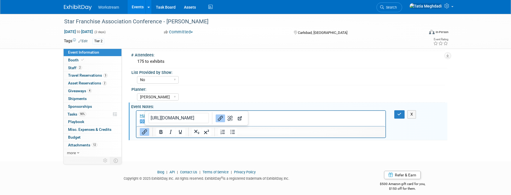
click at [251, 122] on p "Hubspot Meetings Link Q325_SFA Carls Jr_eventopps﻿" at bounding box center [260, 118] width 243 height 11
click at [250, 119] on p "Hubspot Meetings Link Q325_SFA Carls Jr_eventopps﻿" at bounding box center [260, 118] width 243 height 11
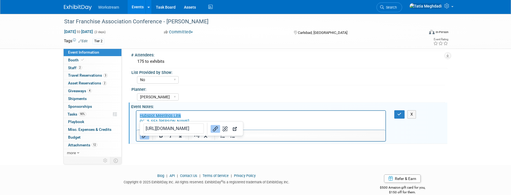
click at [290, 89] on div "Planner:" at bounding box center [287, 88] width 313 height 7
drag, startPoint x: 197, startPoint y: 127, endPoint x: 132, endPoint y: 127, distance: 65.5
click at [136, 127] on html "Hubspot Meetings Link Q325_SFA Carls Jr_eventopps Q325_sfa carls jr_boothvisito…" at bounding box center [260, 120] width 249 height 19
click at [144, 138] on icon "Insert/edit link" at bounding box center [144, 135] width 7 height 7
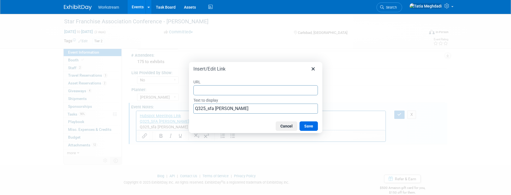
click at [232, 91] on input "URL" at bounding box center [255, 90] width 124 height 10
type input "https://docs.google.com/spreadsheets/d/1F1ZB1Cw0hNHe8711ydpJG5A8HDGlWGPWzyjdQUg…"
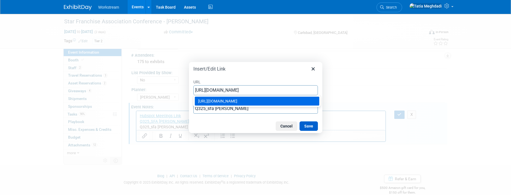
click at [312, 125] on button "Save" at bounding box center [308, 125] width 18 height 9
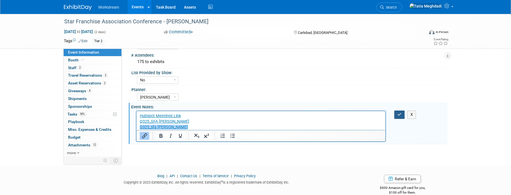
click at [396, 113] on button "button" at bounding box center [399, 115] width 10 height 8
drag, startPoint x: 355, startPoint y: 87, endPoint x: 361, endPoint y: 87, distance: 5.3
click at [356, 87] on div "Planner:" at bounding box center [287, 89] width 313 height 7
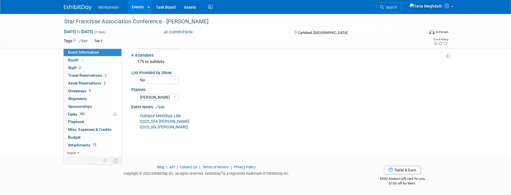
click at [135, 6] on link "Events" at bounding box center [137, 7] width 20 height 14
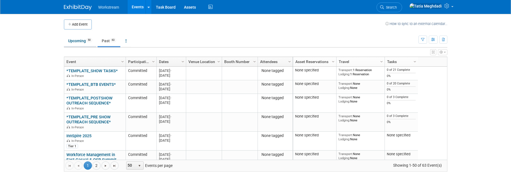
click at [72, 42] on link "Upcoming 50" at bounding box center [80, 41] width 32 height 11
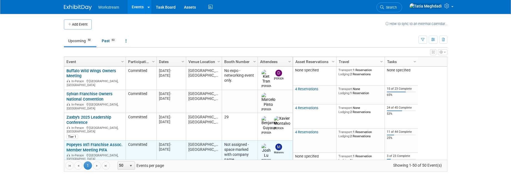
click at [89, 142] on link "Popeyes Int'l Franchise Assoc. Member Meeting PIFA" at bounding box center [94, 147] width 56 height 10
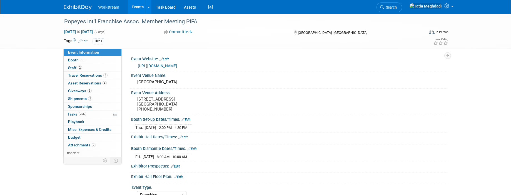
select select "Franchise"
select select "Restaurant"
select select "No"
select select "[PERSON_NAME]"
click at [74, 114] on span "Tasks 25%" at bounding box center [76, 114] width 19 height 4
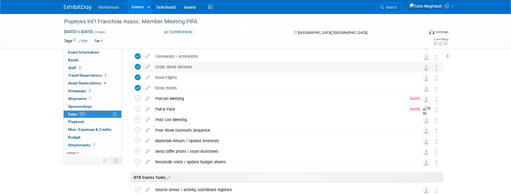
scroll to position [118, 0]
drag, startPoint x: 135, startPoint y: 96, endPoint x: 140, endPoint y: 104, distance: 9.5
click at [135, 96] on icon at bounding box center [138, 97] width 6 height 6
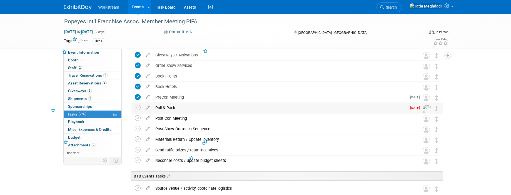
drag, startPoint x: 138, startPoint y: 108, endPoint x: 144, endPoint y: 110, distance: 6.7
click at [139, 108] on icon at bounding box center [138, 108] width 6 height 6
click at [148, 97] on icon at bounding box center [148, 95] width 10 height 7
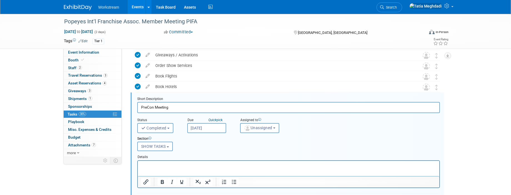
scroll to position [129, 0]
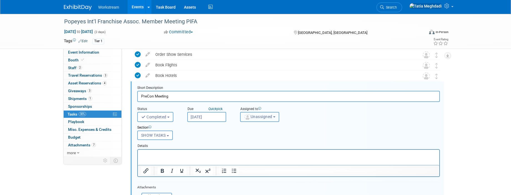
click at [271, 117] on span "Unassigned" at bounding box center [258, 116] width 28 height 4
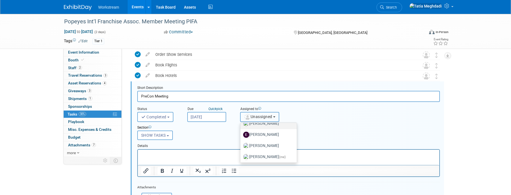
scroll to position [30, 0]
click at [261, 155] on label "Tatia Meghdadi (me)" at bounding box center [267, 155] width 48 height 9
click at [241, 155] on input "Tatia Meghdadi (me)" at bounding box center [239, 155] width 4 height 4
select select "b902a942-28d6-4fba-8668-6eaa2e055ed5"
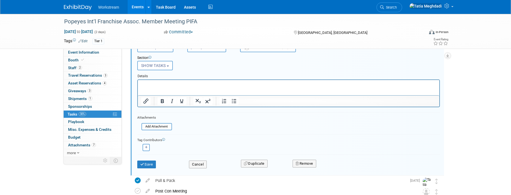
scroll to position [209, 0]
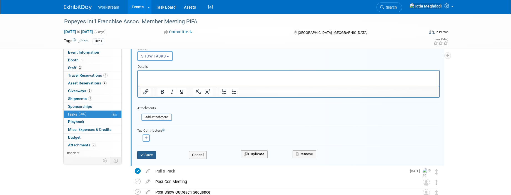
click at [151, 155] on button "Save" at bounding box center [146, 155] width 19 height 8
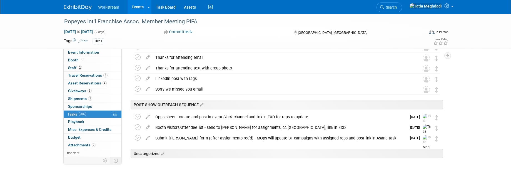
scroll to position [439, 0]
click at [396, 6] on span "Search" at bounding box center [390, 7] width 13 height 4
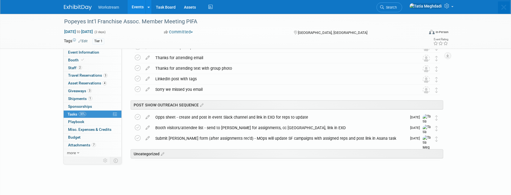
scroll to position [0, 0]
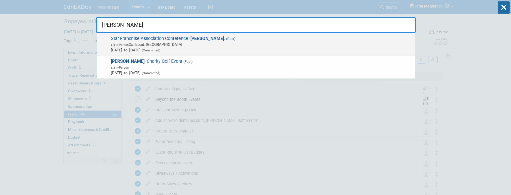
type input "carls jr"
click at [152, 42] on span "In-Person Carlsbad, CA" at bounding box center [261, 45] width 301 height 6
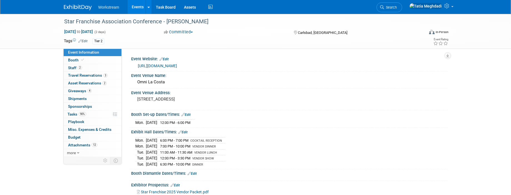
select select "Franchise"
select select "Restaurant"
select select "No"
select select "[PERSON_NAME]"
click at [78, 68] on span "2" at bounding box center [80, 68] width 4 height 4
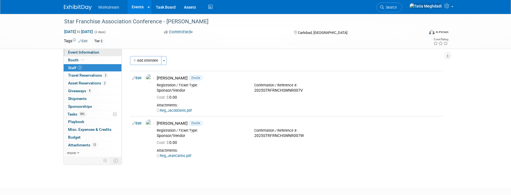
click at [76, 50] on span "Event Information" at bounding box center [83, 52] width 31 height 4
select select "Franchise"
select select "Restaurant"
select select "No"
select select "[PERSON_NAME]"
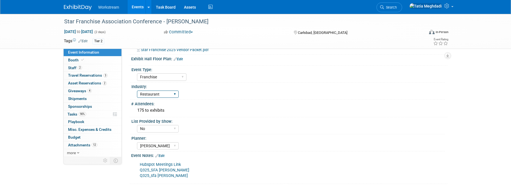
scroll to position [191, 0]
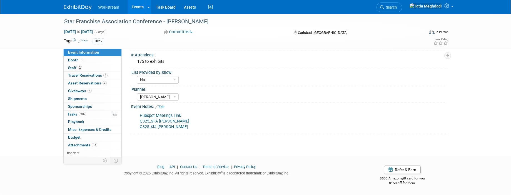
drag, startPoint x: 411, startPoint y: 6, endPoint x: 415, endPoint y: 7, distance: 3.7
click at [396, 6] on span "Search" at bounding box center [390, 7] width 13 height 4
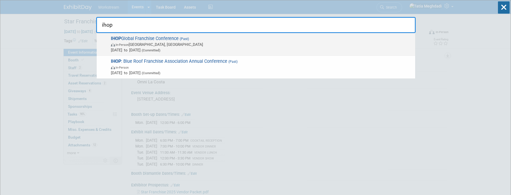
type input "ihop"
click at [150, 46] on span "In-Person Orlando, FL" at bounding box center [261, 45] width 301 height 6
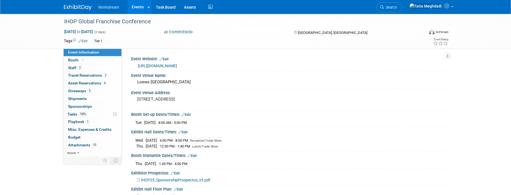
select select "Franchise"
select select "Restaurant"
select select "No"
select select "[PERSON_NAME]"
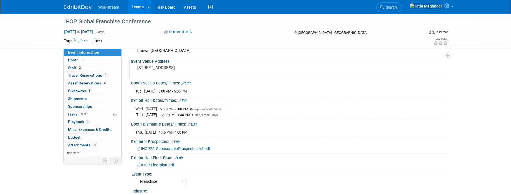
scroll to position [190, 0]
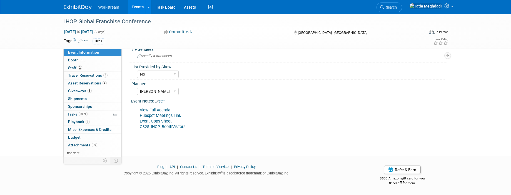
click at [164, 101] on link "Edit" at bounding box center [159, 101] width 9 height 4
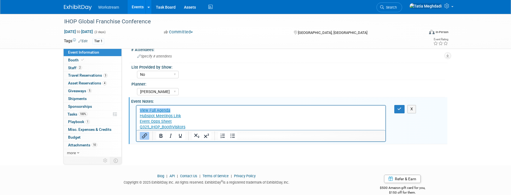
scroll to position [0, 0]
drag, startPoint x: 172, startPoint y: 125, endPoint x: 136, endPoint y: 122, distance: 36.2
click at [136, 122] on html "View Full Agenda Hubspot Meetings Link Event Opps Sheet Q325_IHOP_BoothVisitors﻿" at bounding box center [260, 118] width 249 height 24
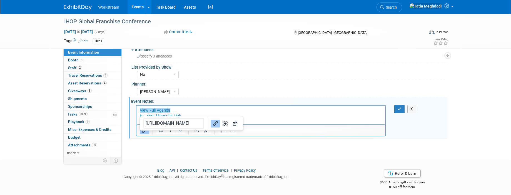
click at [194, 89] on div "Tatia Meghdadi Keira Wiele Annabelle Gu" at bounding box center [291, 91] width 308 height 9
drag, startPoint x: 183, startPoint y: 121, endPoint x: 130, endPoint y: 121, distance: 53.3
click at [136, 121] on html "View Full Agenda Hubspot Meetings Link Q325_IHOP_eventopps" at bounding box center [260, 115] width 249 height 19
click at [143, 131] on icon "Insert/edit link" at bounding box center [144, 130] width 7 height 7
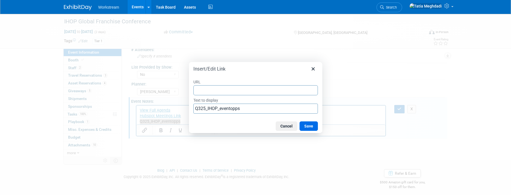
click at [200, 90] on input "URL" at bounding box center [255, 90] width 124 height 10
type input "https://docs.google.com/spreadsheets/d/1TS2Rtej9UWvP1QOBWZMyO7GnIRZtfE-2pkjPhw-…"
drag, startPoint x: 309, startPoint y: 126, endPoint x: 315, endPoint y: 129, distance: 6.5
click at [310, 127] on button "Save" at bounding box center [308, 125] width 18 height 9
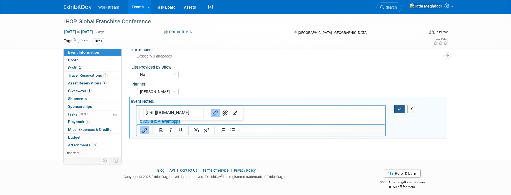
drag, startPoint x: 401, startPoint y: 105, endPoint x: 397, endPoint y: 101, distance: 5.9
click at [401, 104] on div "View Full Agenda Hubspot Meetings Link Event Opps Sheet Q325_IHOP_BoothVisitors…" at bounding box center [288, 105] width 309 height 3
click at [396, 108] on button "button" at bounding box center [399, 109] width 10 height 8
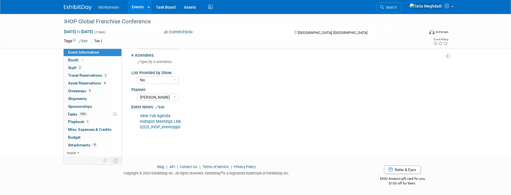
scroll to position [184, 0]
click at [357, 92] on div "Tatia Meghdadi Keira Wiele Annabelle Gu" at bounding box center [291, 96] width 308 height 9
click at [163, 106] on link "Edit" at bounding box center [159, 107] width 9 height 4
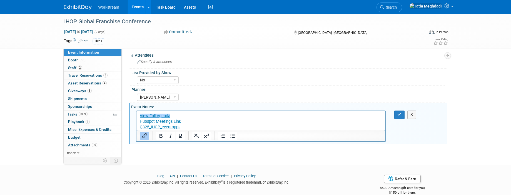
scroll to position [0, 0]
click at [191, 127] on p "﻿View Full Agenda Hubspot Meetings Link Q325_IHOP_eventopps" at bounding box center [260, 121] width 243 height 17
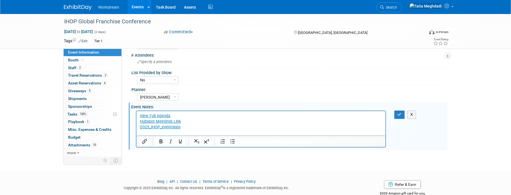
paste body "Rich Text Area. Press ALT-0 for help."
click at [215, 93] on div "Tatia Meghdadi Keira Wiele Annabelle Gu" at bounding box center [291, 96] width 308 height 9
drag, startPoint x: 188, startPoint y: 133, endPoint x: 138, endPoint y: 135, distance: 50.0
click at [136, 131] on html "View Full Agenda Hubspot Meetings Link Q325_IHOP_eventopps Q325_IHOP_boothvisit…" at bounding box center [260, 123] width 249 height 24
click at [142, 144] on icon "Insert/edit link" at bounding box center [144, 141] width 7 height 7
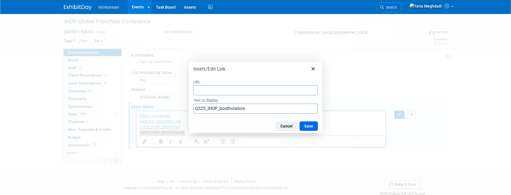
click at [219, 89] on input "URL" at bounding box center [255, 90] width 124 height 10
type input "https://docs.google.com/spreadsheets/d/1Ob9Gukq5Kolh_WYxllBK2AoAeJeKRH1FEYX0GSQ…"
click at [312, 124] on button "Save" at bounding box center [308, 125] width 18 height 9
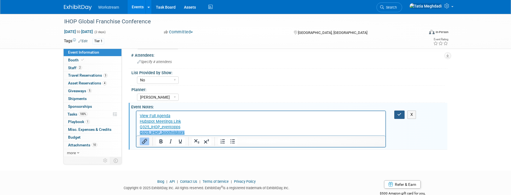
click at [396, 113] on button "button" at bounding box center [399, 115] width 10 height 8
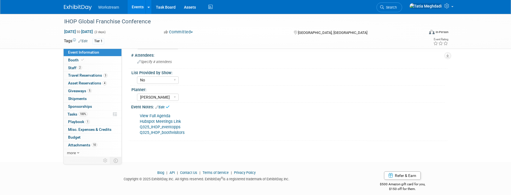
click at [310, 106] on div "Event Notes: Edit" at bounding box center [289, 106] width 316 height 7
click at [396, 8] on span "Search" at bounding box center [390, 7] width 13 height 4
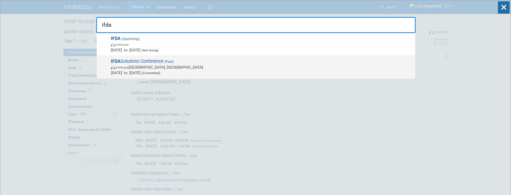
type input "ifda"
click at [165, 67] on span "In-Person Columbus, OH" at bounding box center [261, 67] width 301 height 6
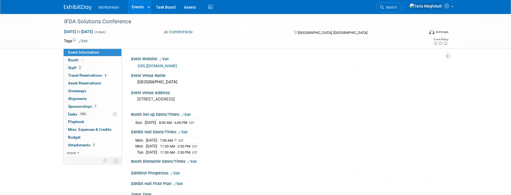
select select "Food Distributor"
select select "Restaurant"
select select "No"
select select "[PERSON_NAME]"
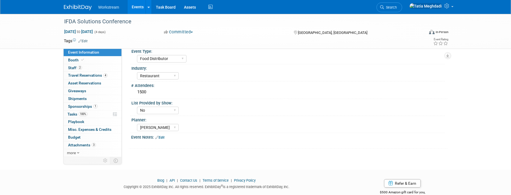
scroll to position [157, 0]
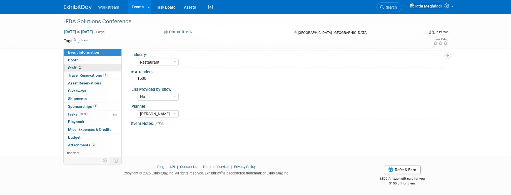
click at [74, 68] on span "Staff 2" at bounding box center [75, 68] width 14 height 4
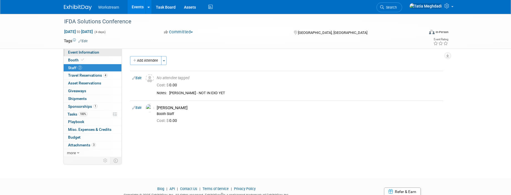
click at [77, 52] on span "Event Information" at bounding box center [83, 52] width 31 height 4
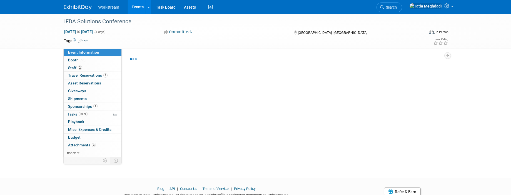
select select "Food Distributor"
select select "Restaurant"
select select "No"
select select "[PERSON_NAME]"
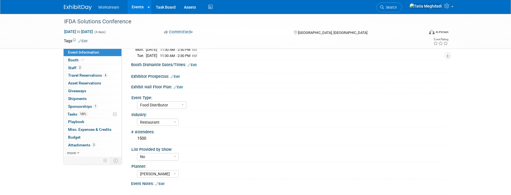
scroll to position [157, 0]
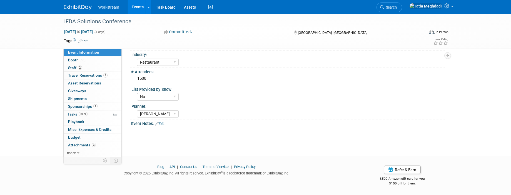
click at [164, 122] on link "Edit" at bounding box center [159, 124] width 9 height 4
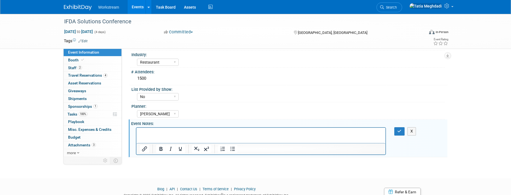
scroll to position [0, 0]
click at [154, 132] on p "Rich Text Area. Press ALT-0 for help." at bounding box center [260, 133] width 243 height 6
drag, startPoint x: 165, startPoint y: 132, endPoint x: 141, endPoint y: 134, distance: 24.3
click at [137, 131] on html "Q325_IFDA Solutions_eventopps" at bounding box center [260, 132] width 249 height 8
click at [146, 147] on icon "Insert/edit link" at bounding box center [144, 148] width 7 height 7
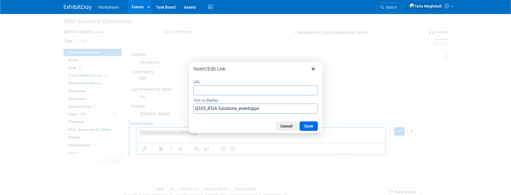
click at [224, 91] on input "URL" at bounding box center [255, 90] width 124 height 10
type input "[URL][DOMAIN_NAME]"
click at [311, 125] on button "Save" at bounding box center [308, 125] width 18 height 9
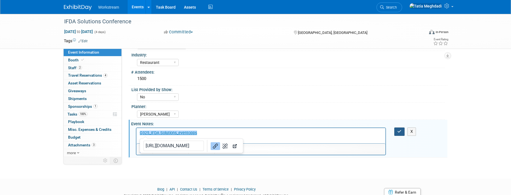
click at [398, 130] on icon "button" at bounding box center [399, 131] width 4 height 4
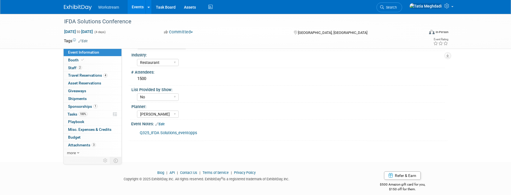
click at [160, 131] on link "Q325_IFDA Solutions_eventopps" at bounding box center [168, 132] width 57 height 5
